Goal: Check status: Check status

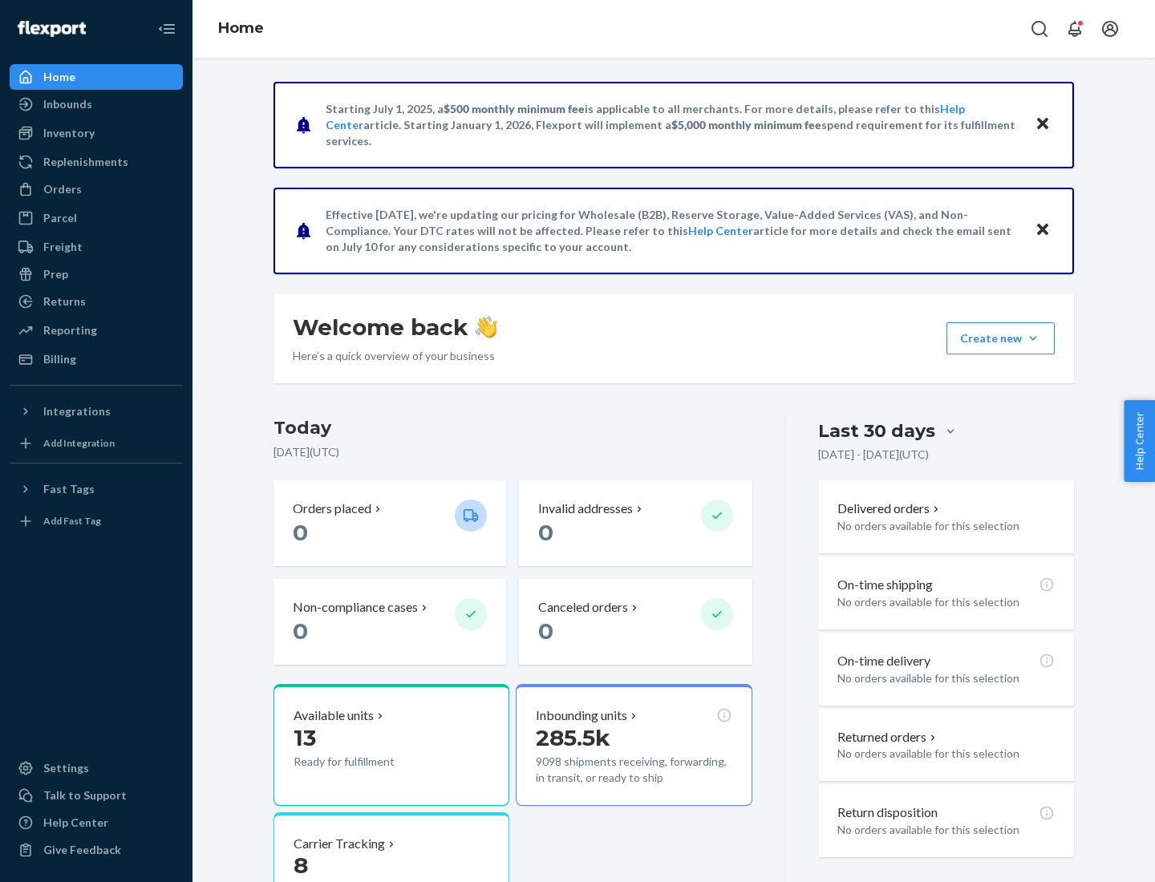
click at [1033, 338] on button "Create new Create new inbound Create new order Create new product" at bounding box center [1000, 338] width 108 height 32
click at [67, 104] on div "Inbounds" at bounding box center [67, 104] width 49 height 16
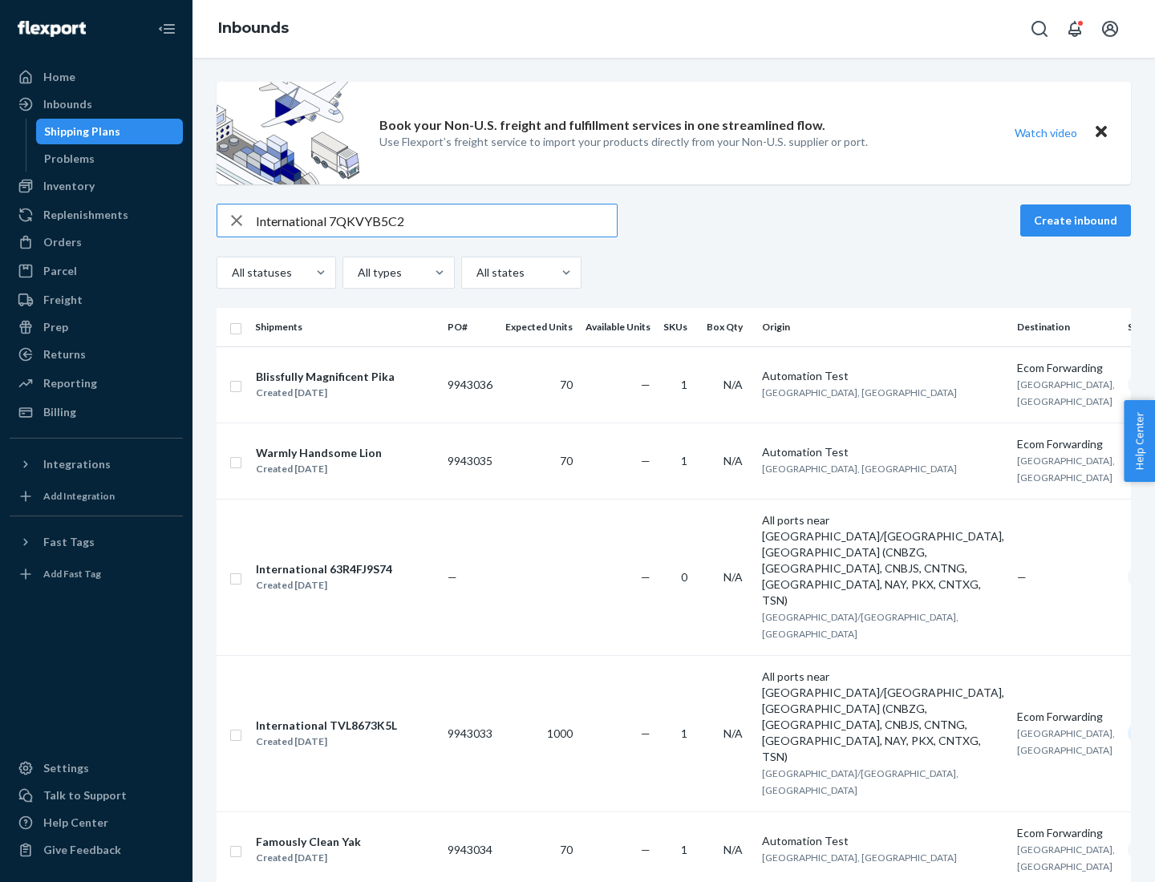
type input "International 7QKVYB5C29"
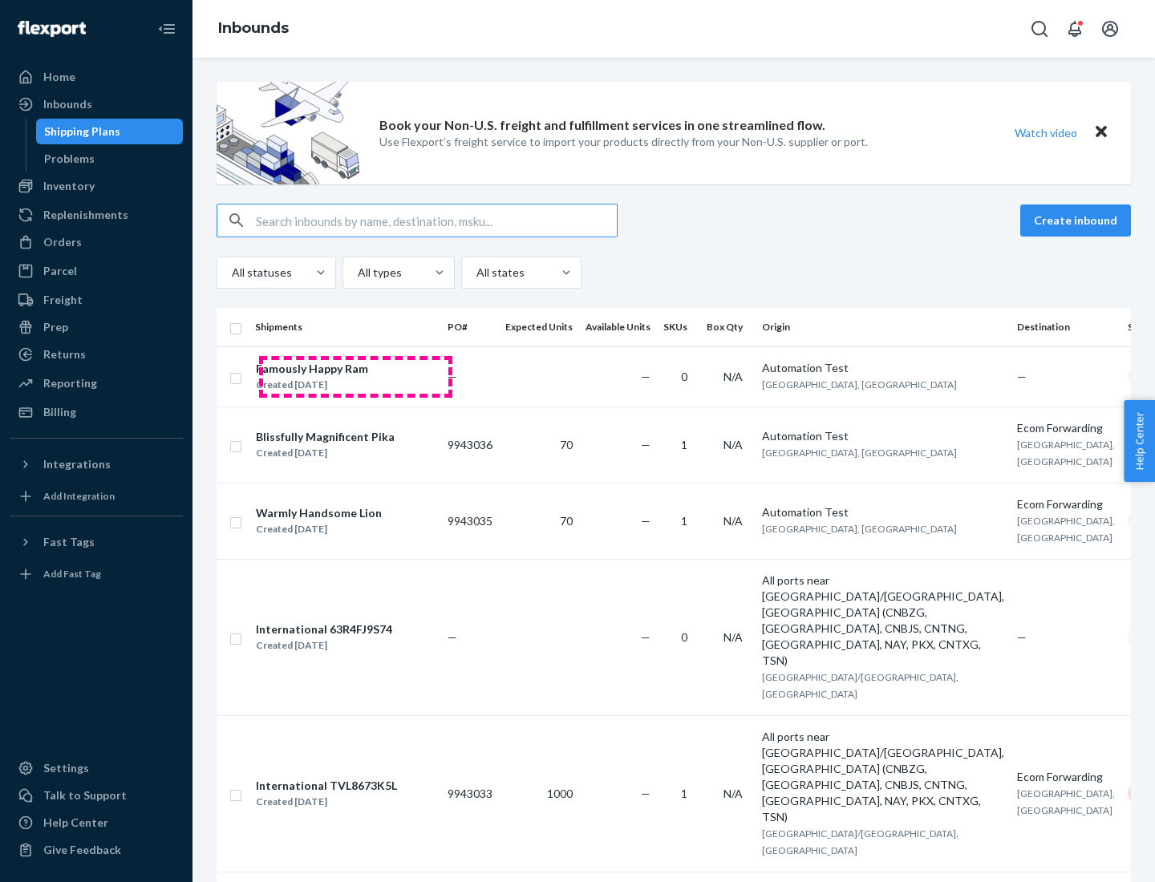
click at [355, 377] on div "Created [DATE]" at bounding box center [312, 385] width 112 height 16
